Goal: Navigation & Orientation: Find specific page/section

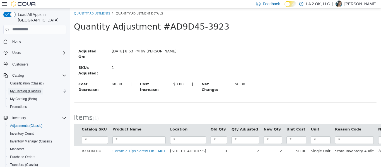
click at [28, 89] on span "My Catalog (Classic)" at bounding box center [25, 91] width 31 height 4
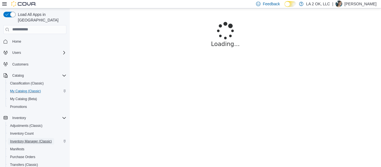
click at [32, 139] on span "Inventory Manager (Classic)" at bounding box center [31, 141] width 42 height 4
click at [373, 3] on p "[PERSON_NAME]" at bounding box center [360, 4] width 32 height 7
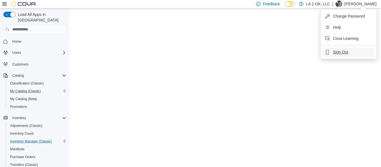
click at [344, 51] on span "Sign Out" at bounding box center [340, 52] width 15 height 6
